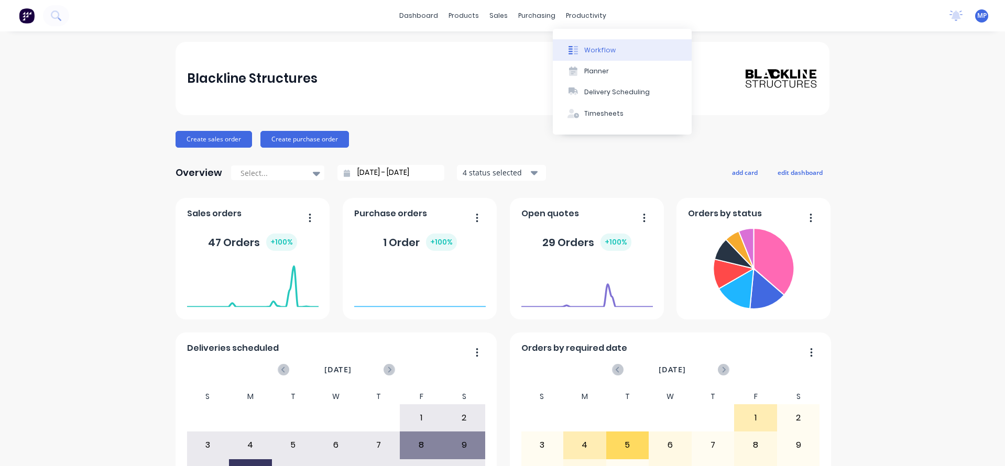
click at [583, 49] on button "Workflow" at bounding box center [622, 49] width 139 height 21
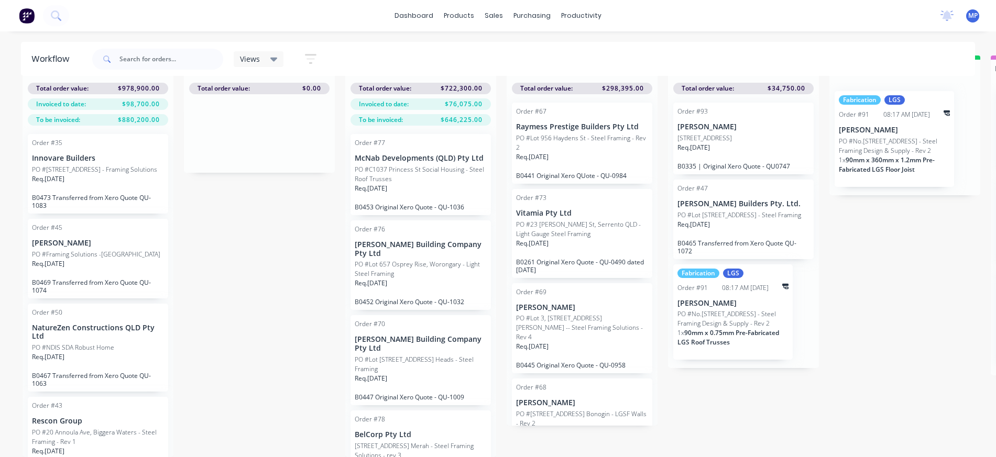
click at [432, 165] on p "PO #C1037 Princess St Social Housing - Steel Roof Trusses" at bounding box center [421, 174] width 132 height 19
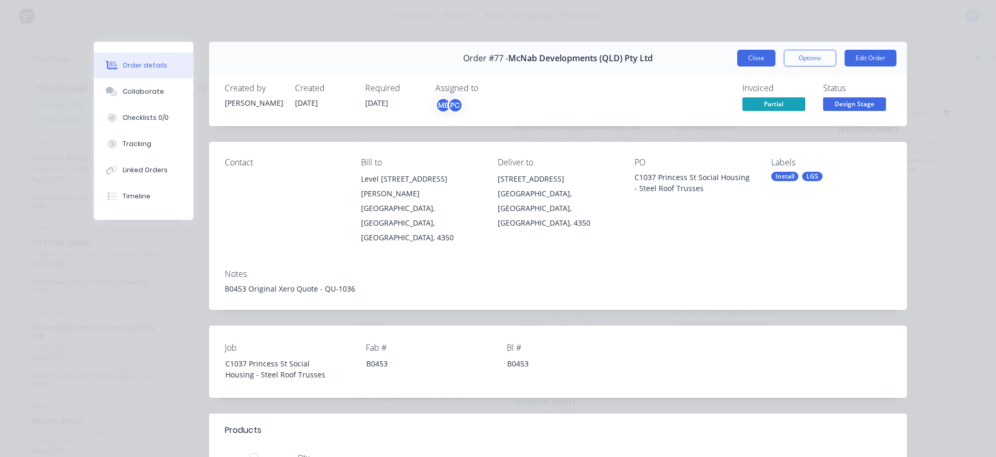
click at [749, 58] on button "Close" at bounding box center [756, 58] width 38 height 17
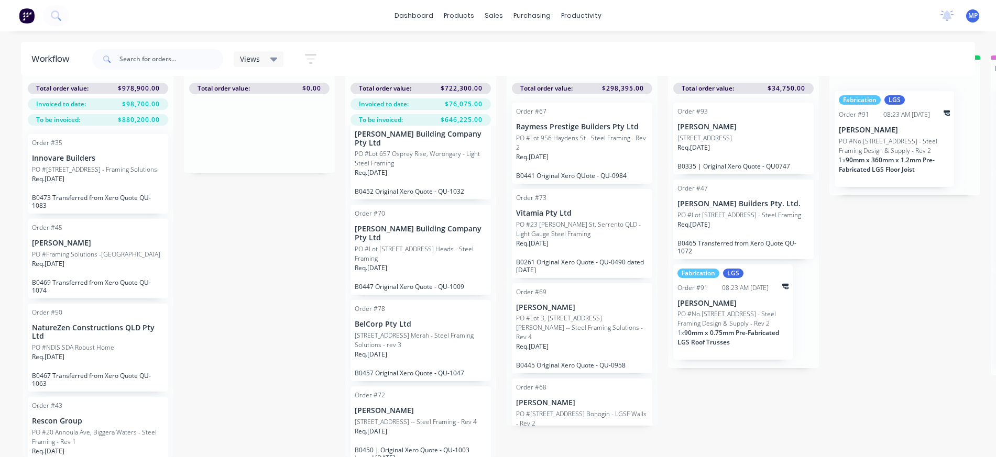
scroll to position [128, 0]
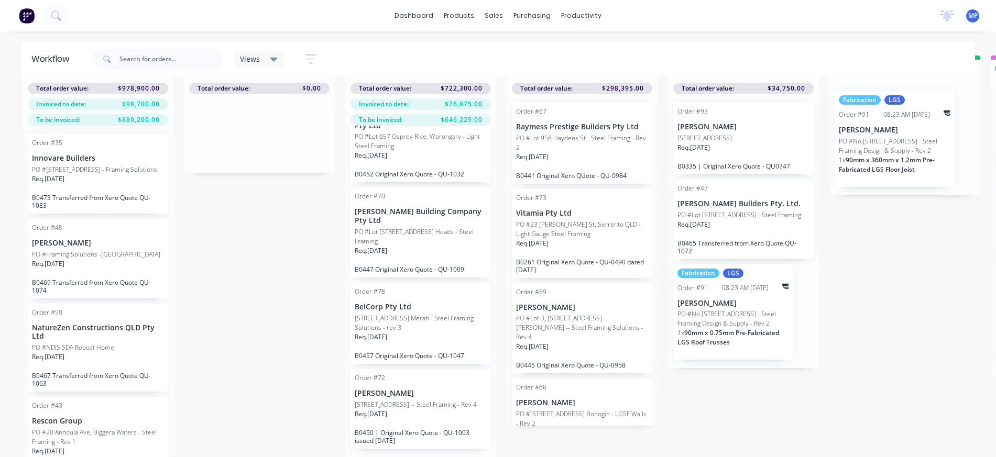
click at [75, 340] on p "NatureZen Constructions QLD Pty Ltd" at bounding box center [98, 333] width 132 height 18
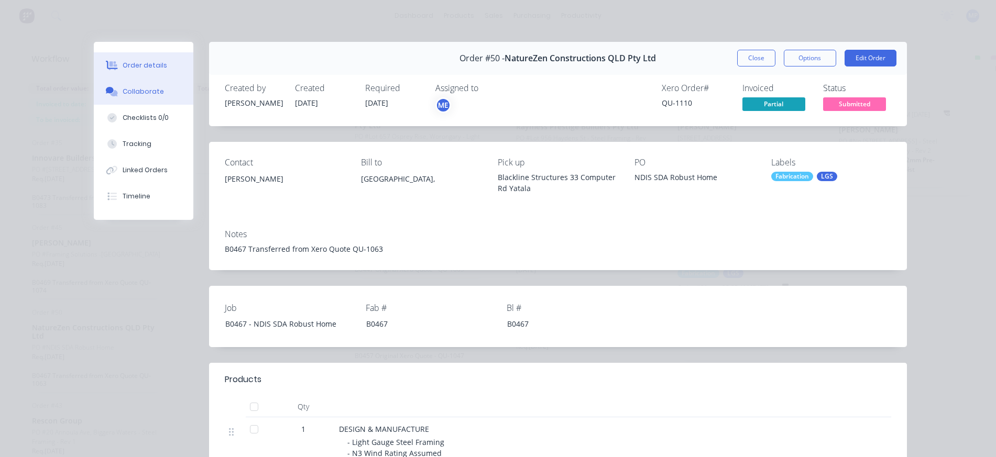
click at [148, 94] on div "Collaborate" at bounding box center [143, 91] width 41 height 9
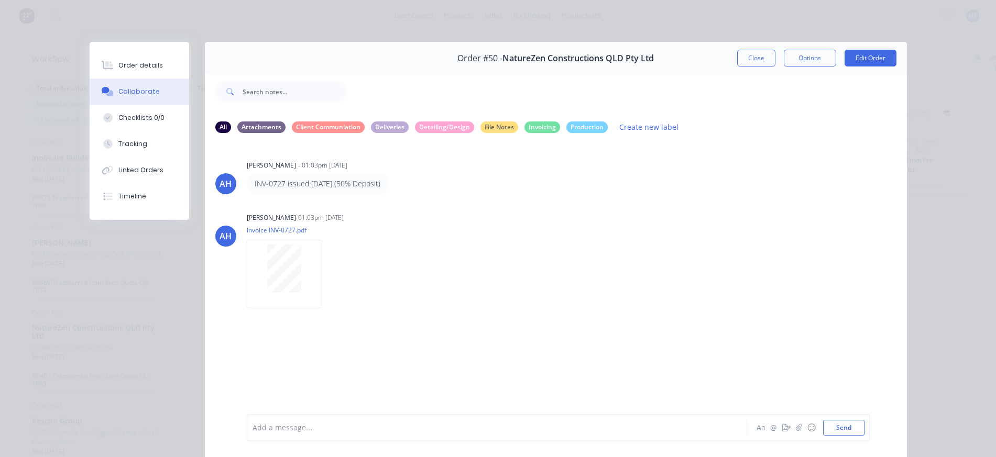
click at [374, 428] on div at bounding box center [482, 428] width 458 height 11
click at [757, 60] on button "Close" at bounding box center [756, 58] width 38 height 17
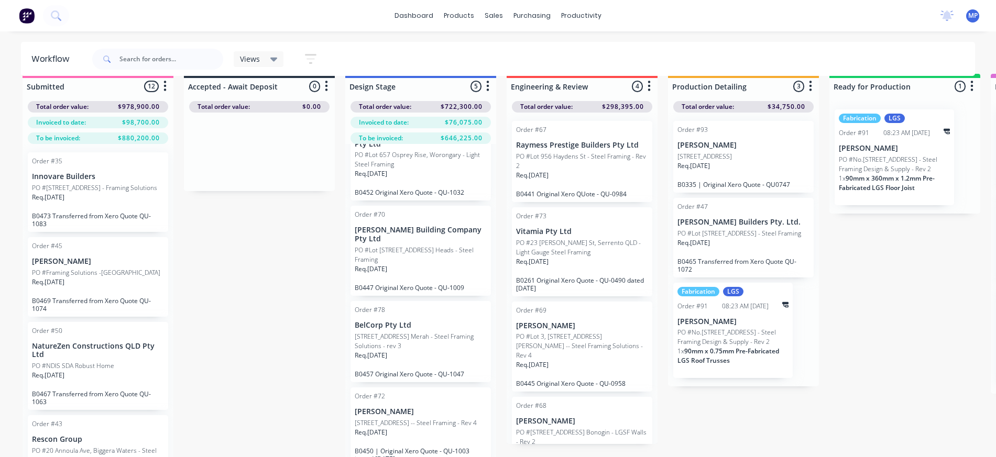
scroll to position [0, 0]
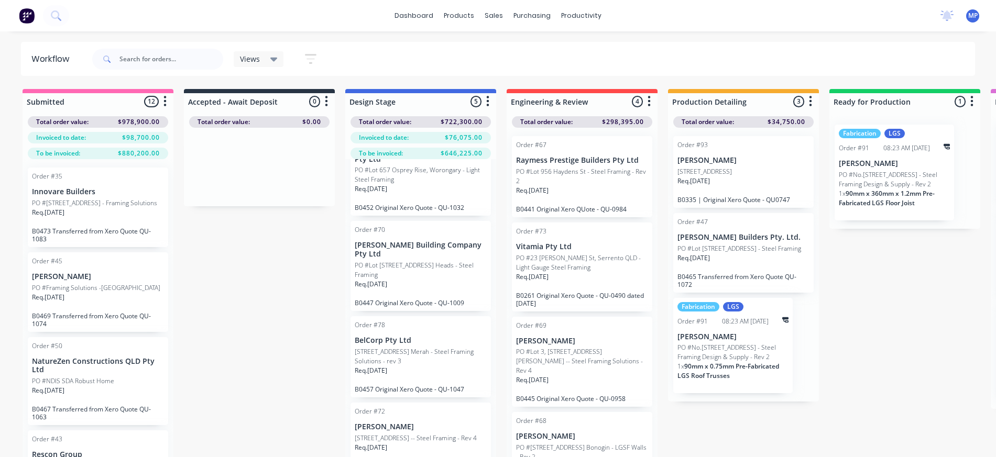
click at [75, 386] on p "PO #NDIS SDA Robust Home" at bounding box center [73, 381] width 82 height 9
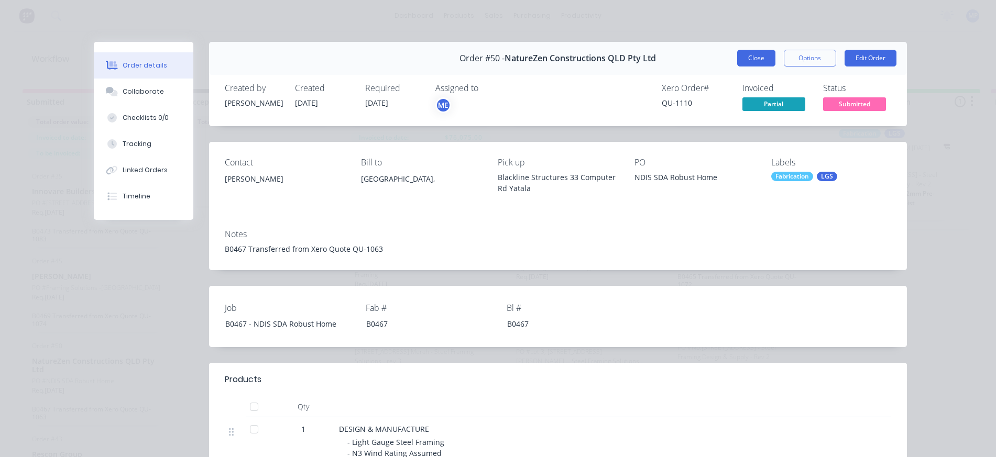
click at [751, 62] on button "Close" at bounding box center [756, 58] width 38 height 17
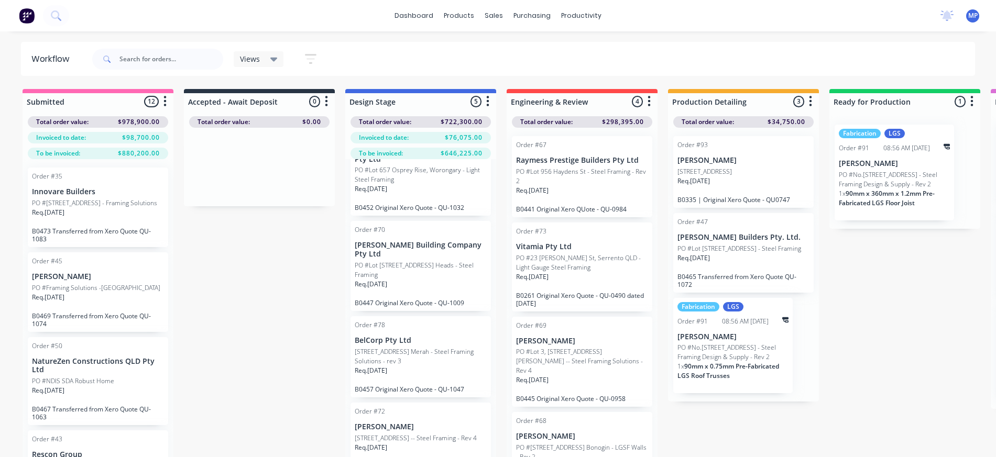
click at [730, 252] on p "PO #Lot [STREET_ADDRESS] - Steel Framing" at bounding box center [739, 248] width 124 height 9
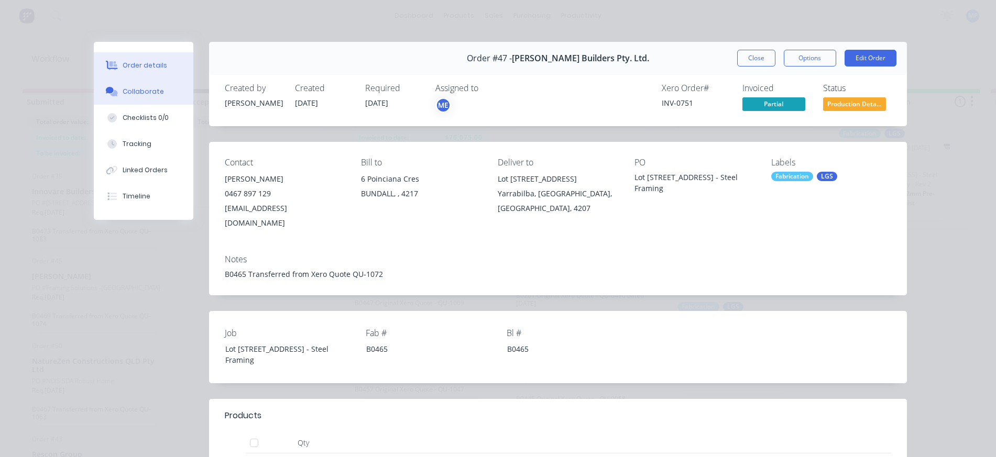
click at [150, 90] on div "Collaborate" at bounding box center [143, 91] width 41 height 9
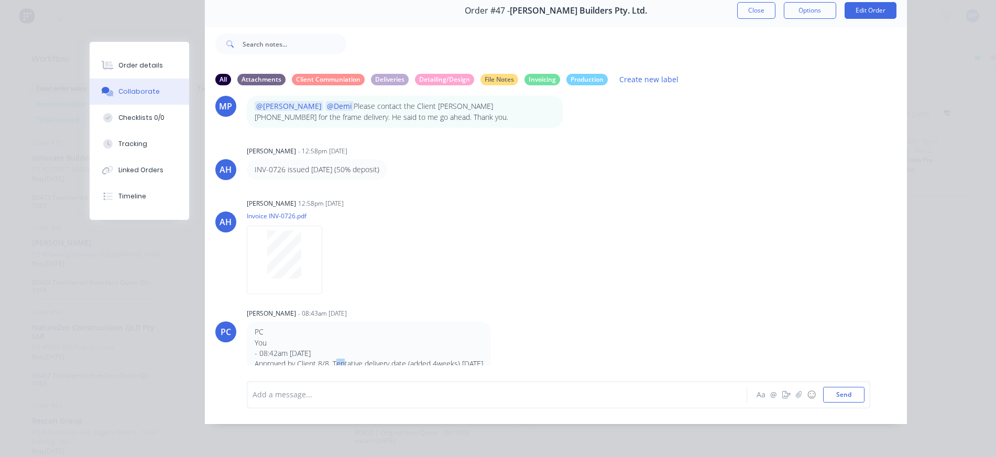
scroll to position [178, 0]
drag, startPoint x: 331, startPoint y: 355, endPoint x: 520, endPoint y: 355, distance: 189.2
click at [520, 356] on div "PC You - 08:42am [DATE] Approved by Client 8/8, Tentative delivery date (added …" at bounding box center [410, 347] width 327 height 53
click at [746, 289] on div "MP You - 08:19am [DATE] I discussed [DATE] to our client - waiting for develope…" at bounding box center [556, 229] width 702 height 271
click at [969, 160] on div "Order details Collaborate Checklists 0/0 Tracking Linked Orders Timeline Order …" at bounding box center [498, 228] width 996 height 457
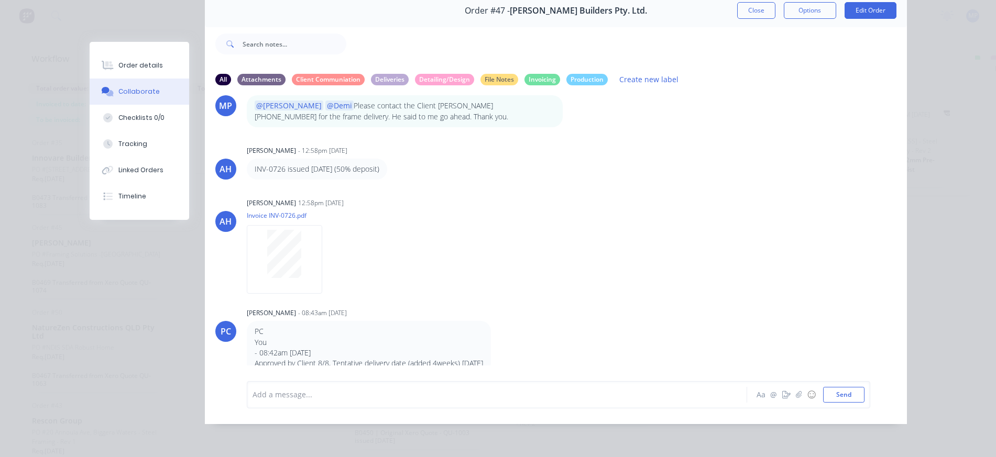
click at [133, 28] on div "Order #47 - [PERSON_NAME] Builders Pty. Ltd. Close Options Edit Order All Attac…" at bounding box center [498, 209] width 817 height 430
click at [143, 89] on div "Collaborate" at bounding box center [138, 91] width 41 height 9
click at [149, 20] on div "Order #47 - [PERSON_NAME] Builders Pty. Ltd. Close Options Edit Order All Attac…" at bounding box center [498, 209] width 817 height 430
click at [933, 74] on div "Order details Collaborate Checklists 0/0 Tracking Linked Orders Timeline Order …" at bounding box center [498, 228] width 996 height 457
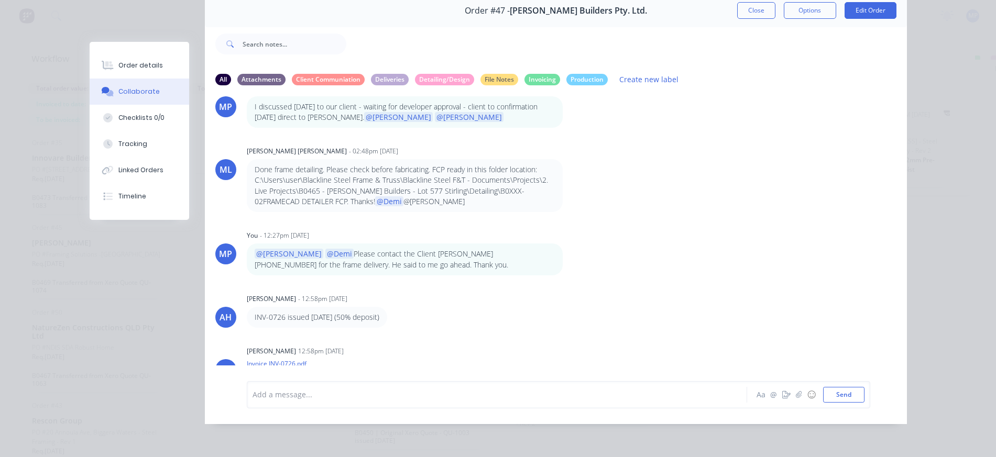
scroll to position [0, 0]
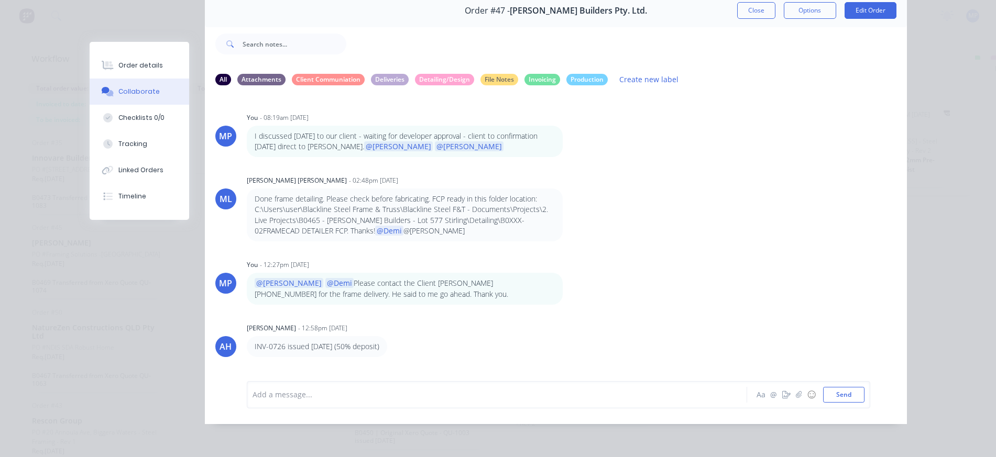
drag, startPoint x: 134, startPoint y: 19, endPoint x: 139, endPoint y: 17, distance: 5.6
click at [134, 19] on div "Order #47 - [PERSON_NAME] Builders Pty. Ltd. Close Options Edit Order All Attac…" at bounding box center [498, 209] width 817 height 430
click at [929, 38] on div "Order details Collaborate Checklists 0/0 Tracking Linked Orders Timeline Order …" at bounding box center [498, 228] width 996 height 457
click at [753, 5] on button "Close" at bounding box center [756, 10] width 38 height 17
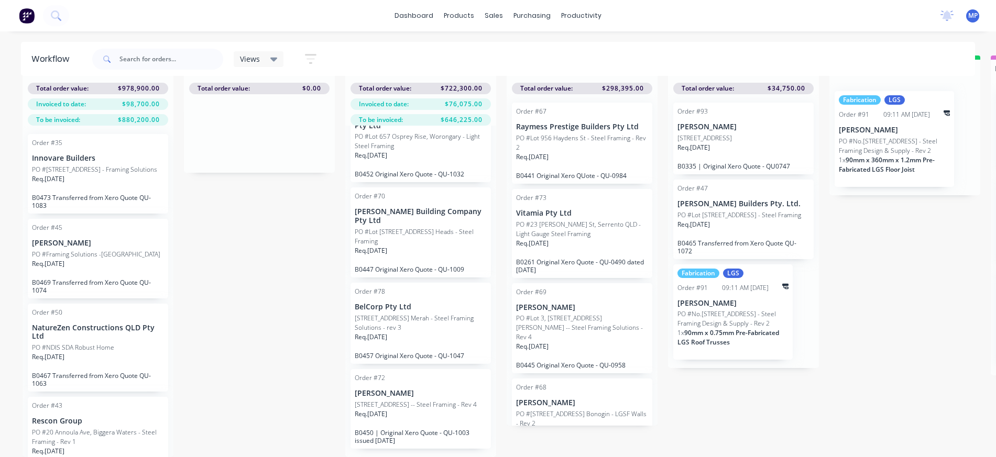
click at [274, 229] on div "Submitted 12 Sort By Created date Required date Order number Customer name Most…" at bounding box center [941, 257] width 1899 height 402
click at [871, 243] on div "Submitted 12 Sort By Created date Required date Order number Customer name Most…" at bounding box center [941, 257] width 1899 height 402
click at [239, 211] on div "Submitted 12 Sort By Created date Required date Order number Customer name Most…" at bounding box center [941, 257] width 1899 height 402
click at [770, 19] on div "dashboard products sales purchasing productivity dashboard products Product Cat…" at bounding box center [498, 15] width 996 height 31
